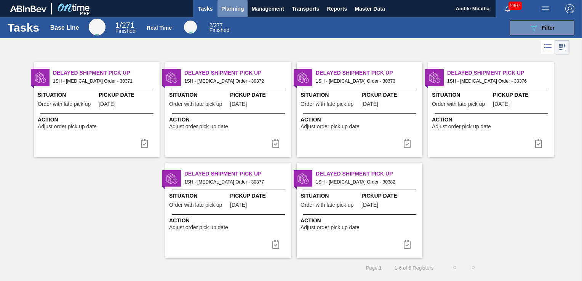
click at [227, 7] on span "Planning" at bounding box center [232, 8] width 22 height 9
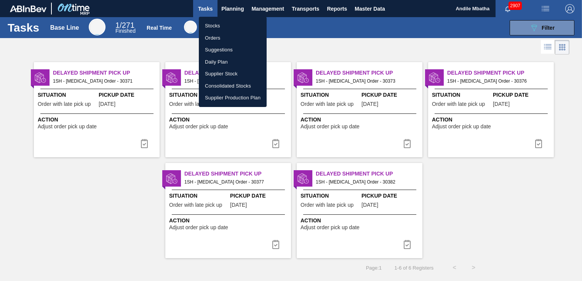
click at [218, 28] on li "Stocks" at bounding box center [233, 26] width 68 height 12
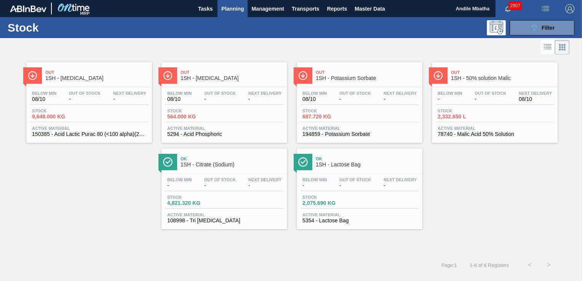
drag, startPoint x: 493, startPoint y: 102, endPoint x: 486, endPoint y: 118, distance: 17.9
click at [493, 102] on div "Below Min - Out Of Stock - Next Delivery 08/10" at bounding box center [495, 98] width 118 height 14
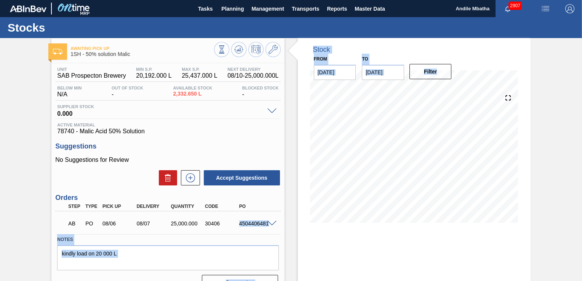
drag, startPoint x: 240, startPoint y: 225, endPoint x: 288, endPoint y: 229, distance: 48.5
click at [288, 229] on div "Awaiting Pick Up 1SH - 50% solution Malic Unit SAB Prospecton Brewery MIN S.P. …" at bounding box center [291, 182] width 582 height 289
click at [239, 229] on div "AB PO 08/06 08/07 25,000.000 30406 4504406481" at bounding box center [165, 222] width 205 height 15
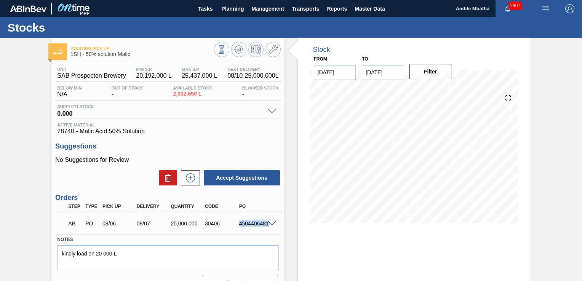
drag, startPoint x: 239, startPoint y: 224, endPoint x: 273, endPoint y: 225, distance: 33.9
click at [273, 225] on div "AB PO 08/06 08/07 25,000.000 30406 4504406481" at bounding box center [167, 222] width 225 height 19
copy div "4504406481"
